Goal: Register for event/course: Register for event/course

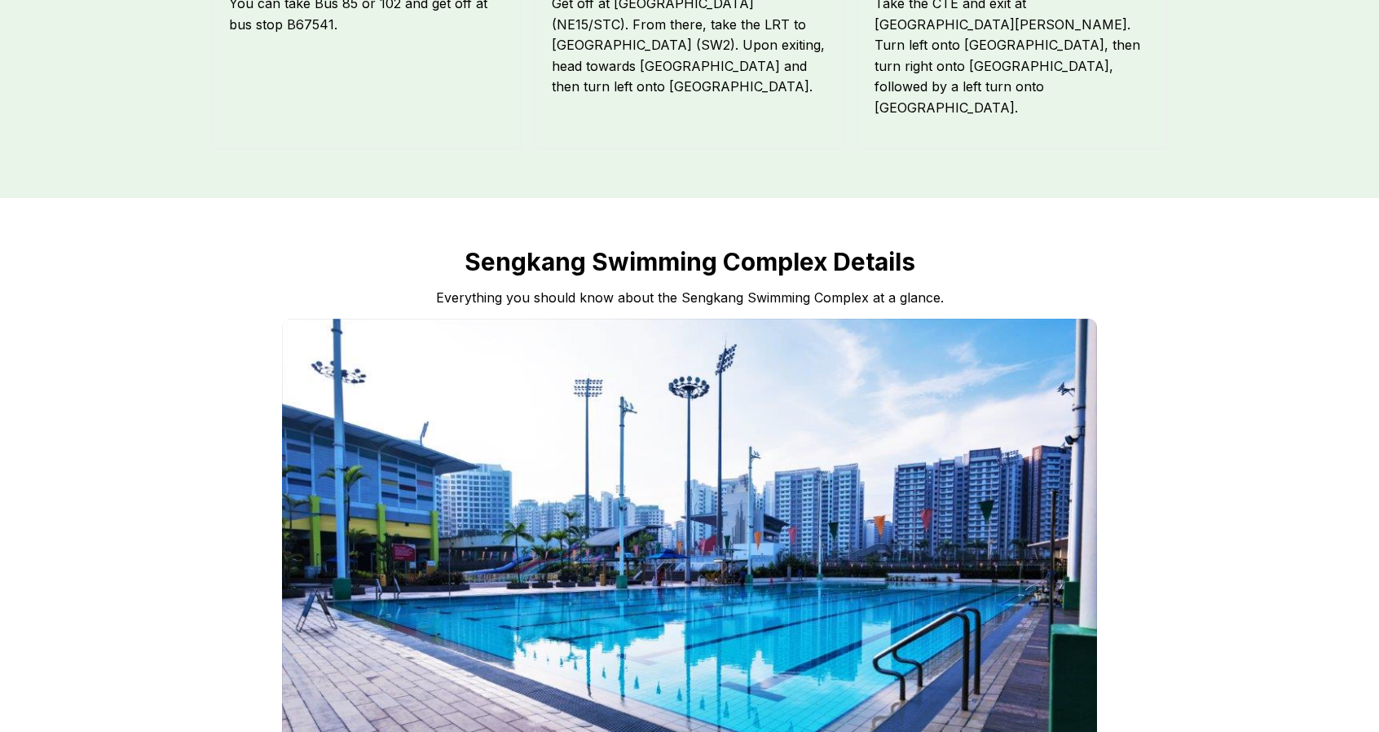
scroll to position [1712, 0]
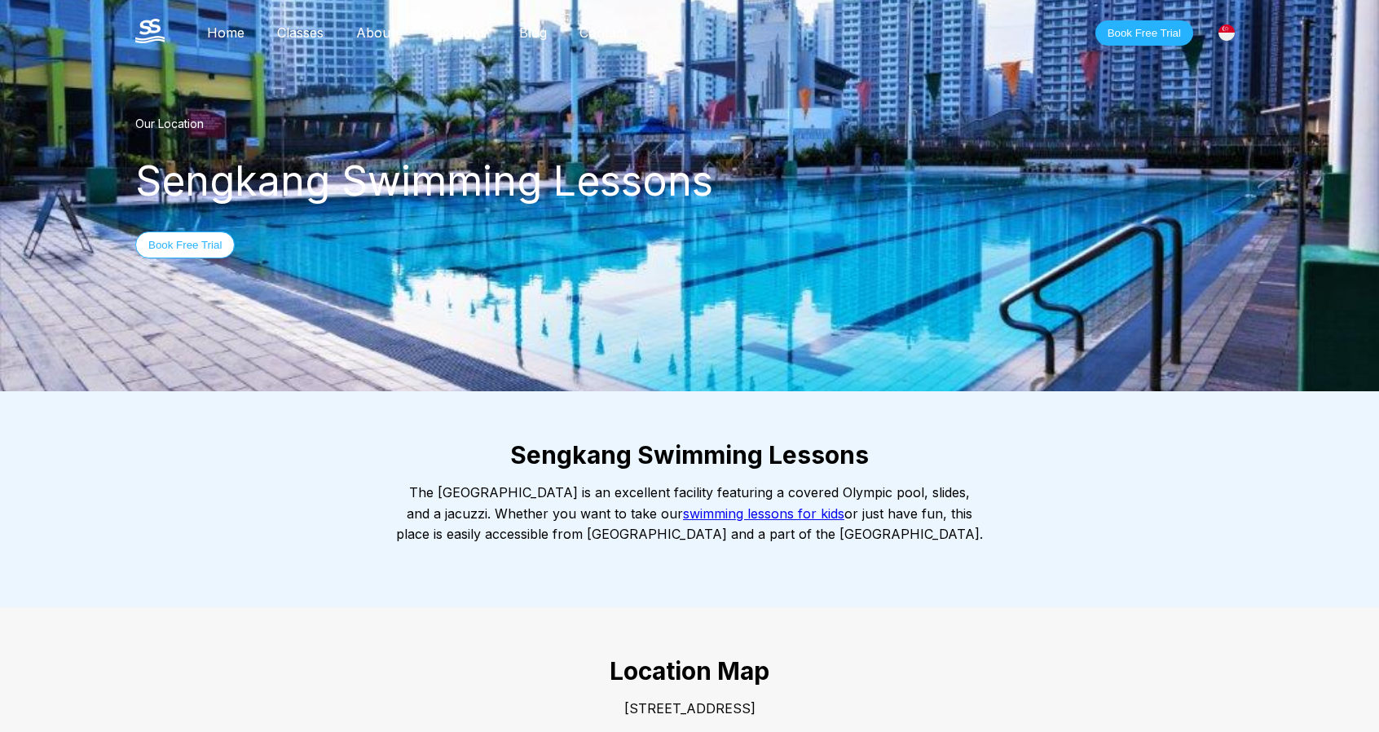
click at [292, 32] on link "Classes" at bounding box center [300, 32] width 79 height 16
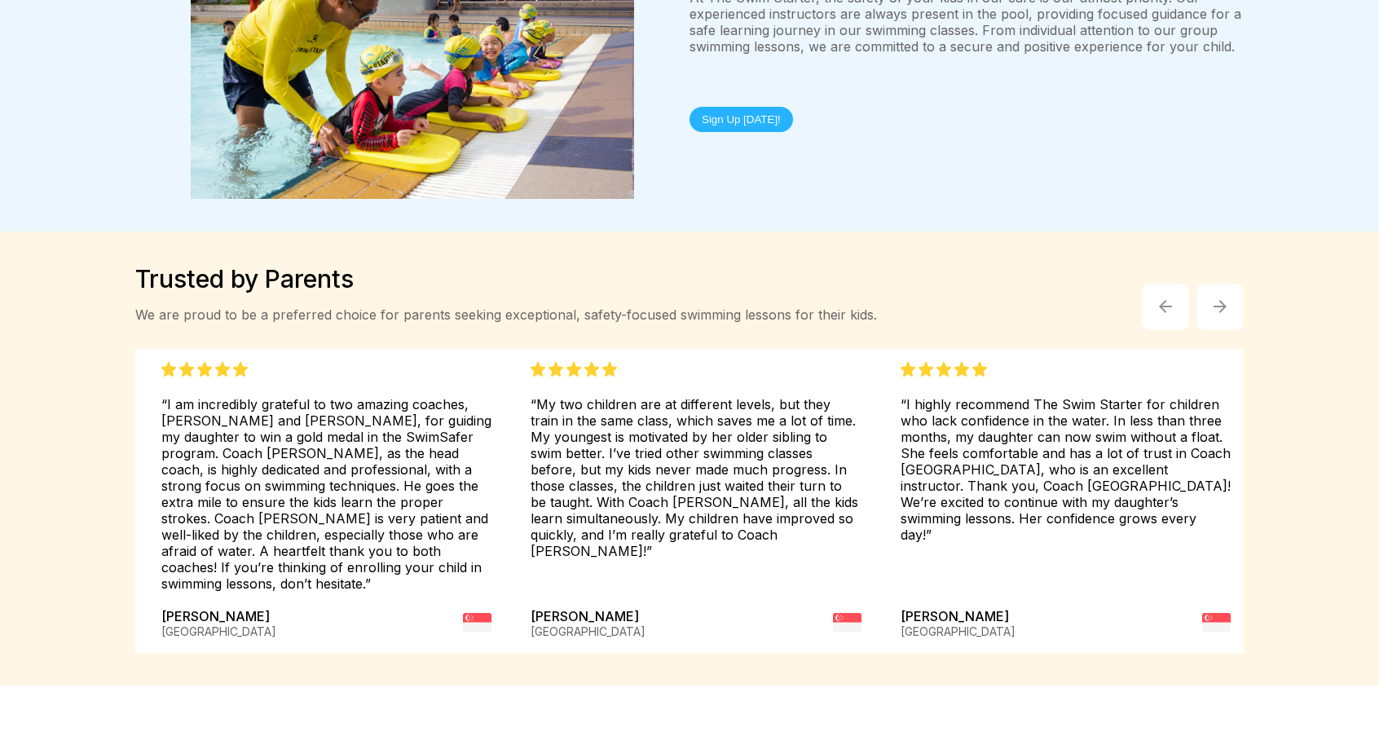
scroll to position [3749, 0]
